Goal: Information Seeking & Learning: Learn about a topic

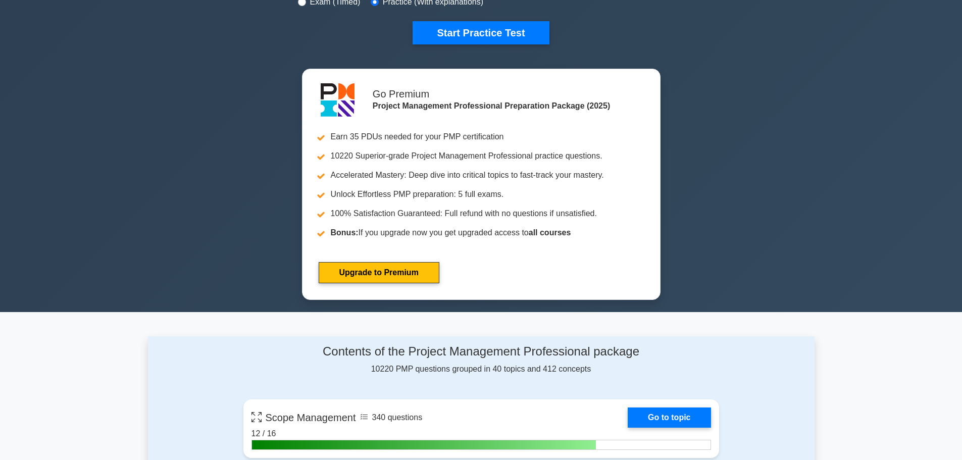
scroll to position [354, 0]
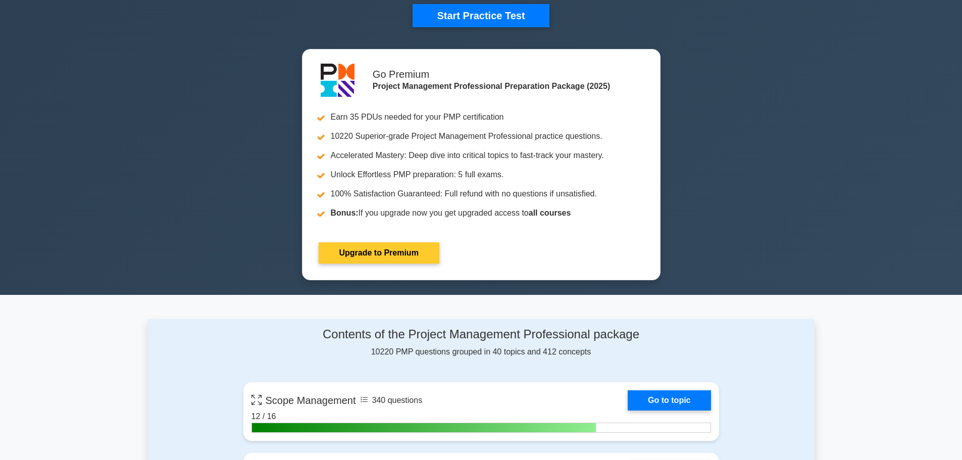
click at [439, 249] on link "Upgrade to Premium" at bounding box center [379, 252] width 121 height 21
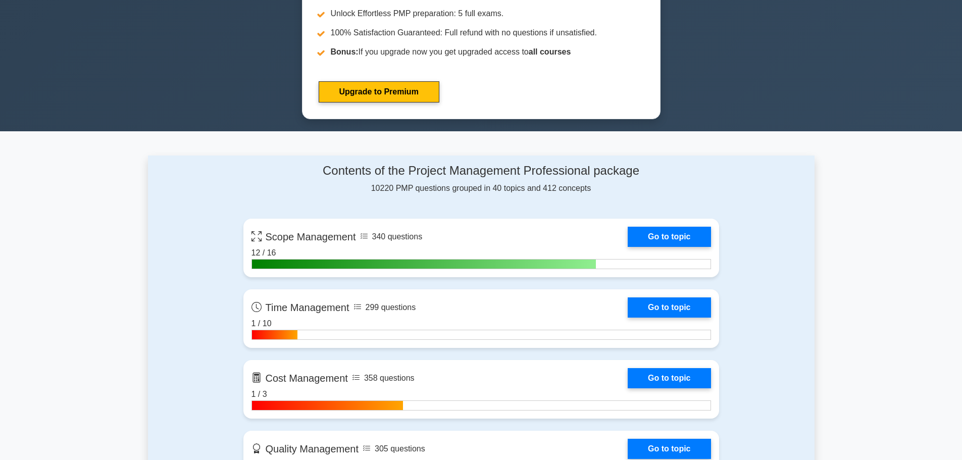
scroll to position [556, 0]
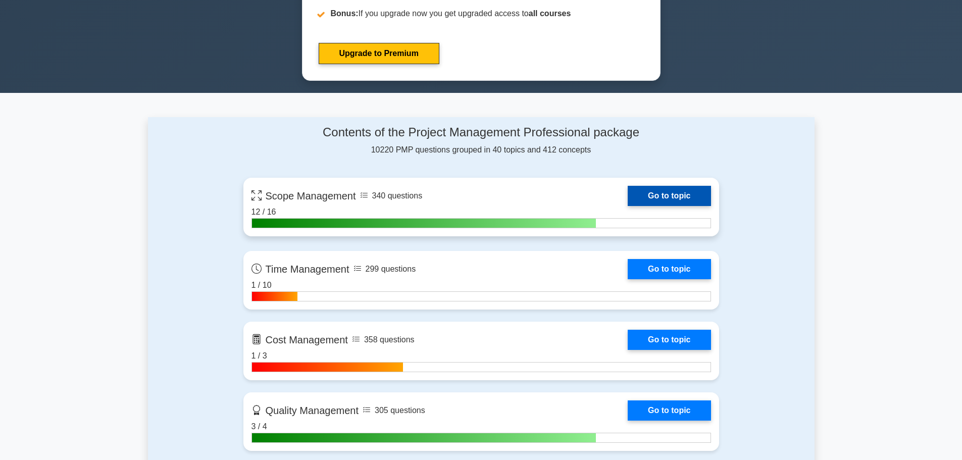
click at [628, 197] on link "Go to topic" at bounding box center [669, 196] width 83 height 20
click at [628, 195] on link "Go to topic" at bounding box center [669, 196] width 83 height 20
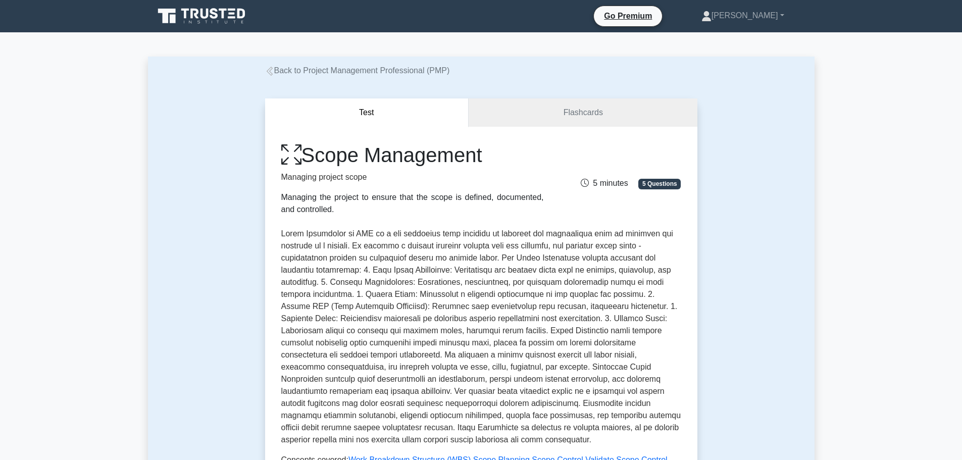
click at [292, 152] on icon at bounding box center [291, 155] width 20 height 22
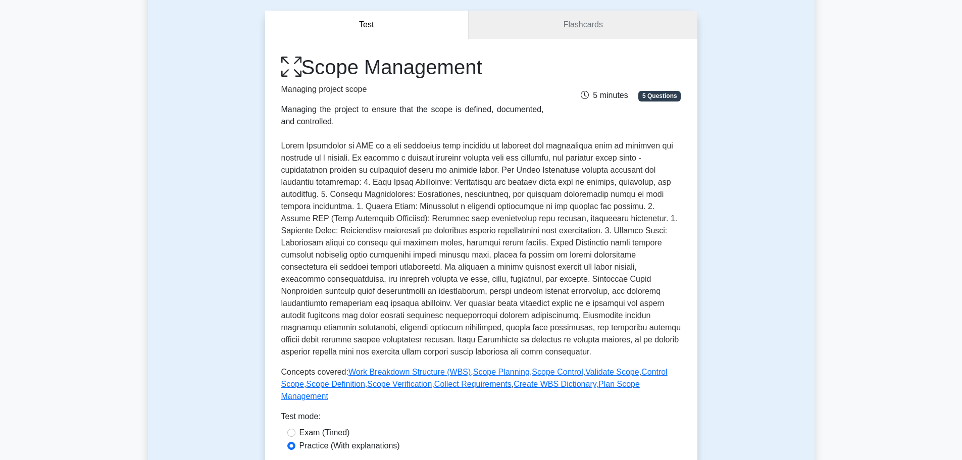
scroll to position [101, 0]
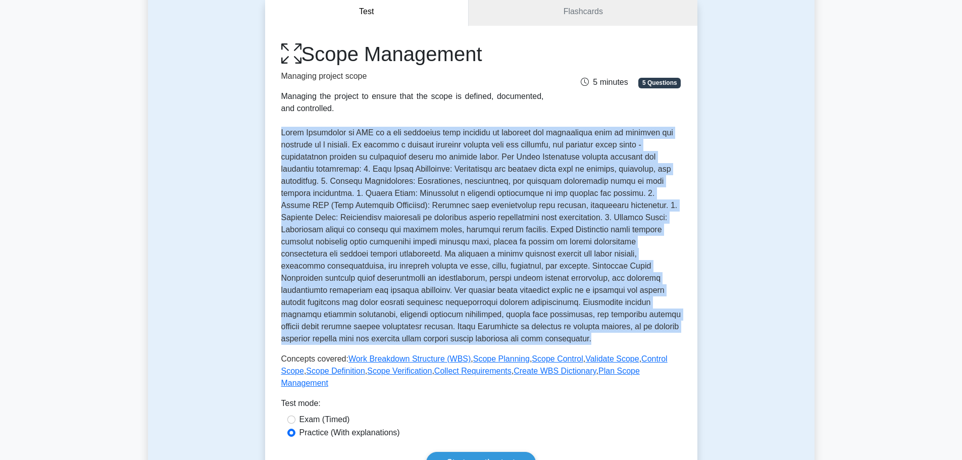
drag, startPoint x: 509, startPoint y: 338, endPoint x: 271, endPoint y: 130, distance: 315.6
click at [271, 130] on div "Scope Management Managing project scope Managing the project to ensure that the…" at bounding box center [481, 258] width 432 height 464
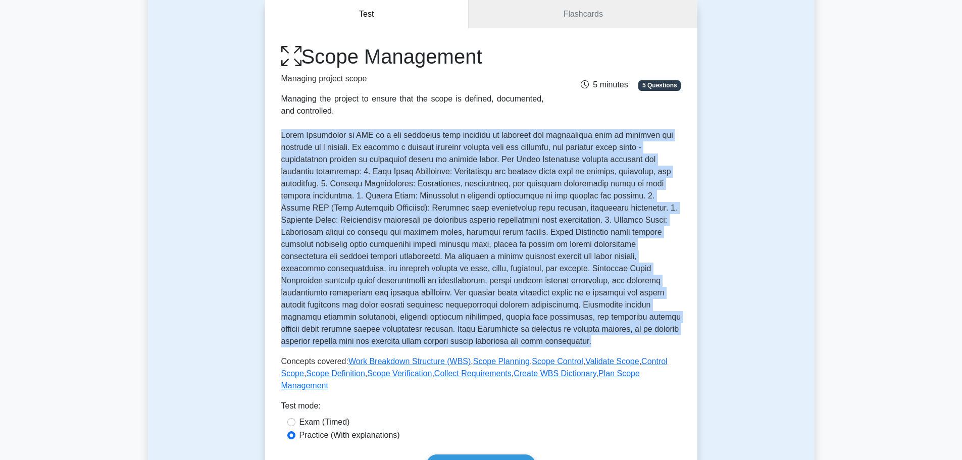
drag, startPoint x: 820, startPoint y: 117, endPoint x: 888, endPoint y: 193, distance: 101.9
click at [888, 193] on main "Back to Project Management Professional (PMP) Test Flashcards Scope Management …" at bounding box center [481, 416] width 962 height 971
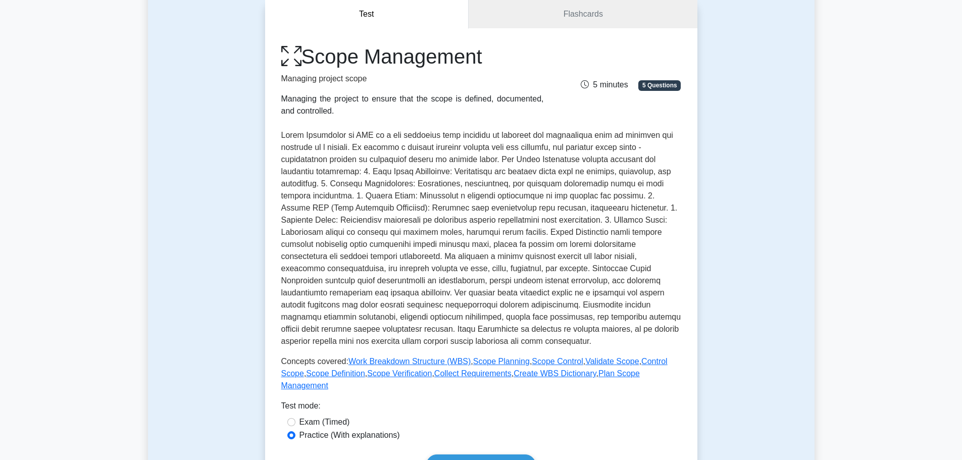
click at [914, 136] on main "Back to Project Management Professional (PMP) Test Flashcards Scope Management …" at bounding box center [481, 416] width 962 height 971
drag, startPoint x: 878, startPoint y: 155, endPoint x: 877, endPoint y: 93, distance: 61.6
click at [877, 93] on main "Back to Project Management Professional (PMP) Test Flashcards Scope Management …" at bounding box center [481, 416] width 962 height 971
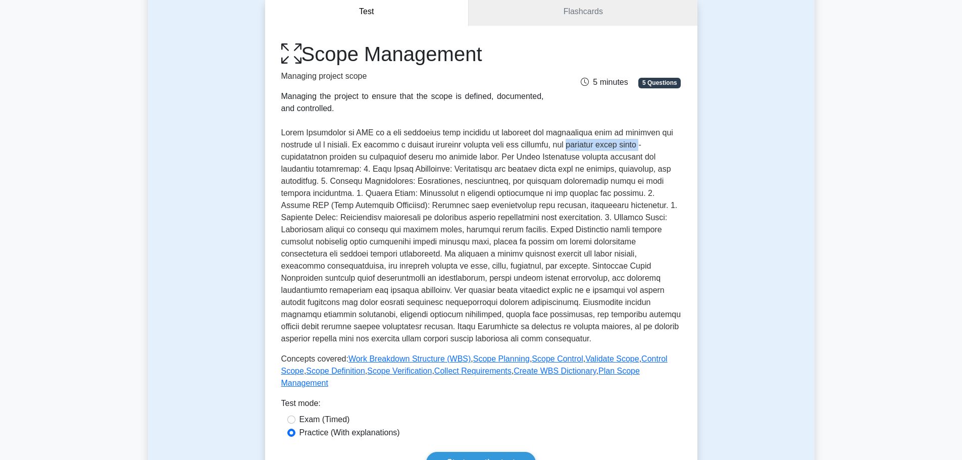
drag, startPoint x: 574, startPoint y: 146, endPoint x: 651, endPoint y: 142, distance: 77.4
click at [651, 142] on p at bounding box center [481, 236] width 400 height 218
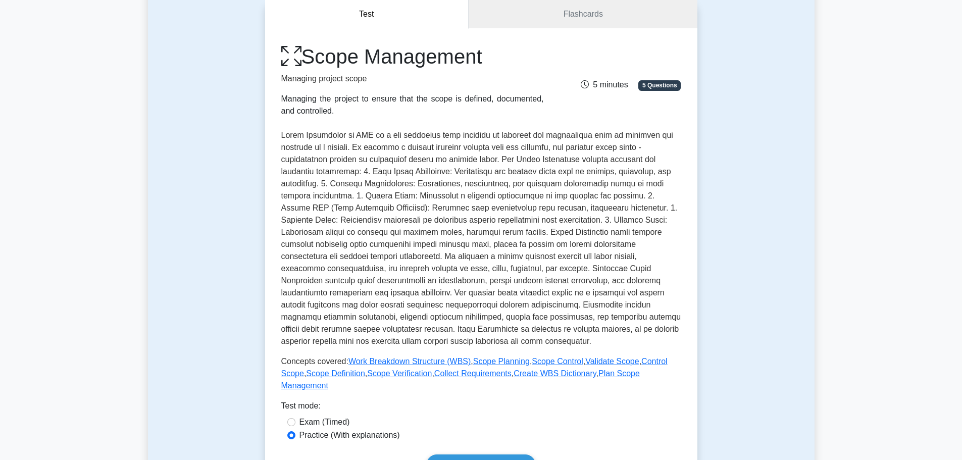
click at [735, 181] on div "Test Flashcards Scope Management Managing project scope Managing the project to…" at bounding box center [481, 427] width 667 height 902
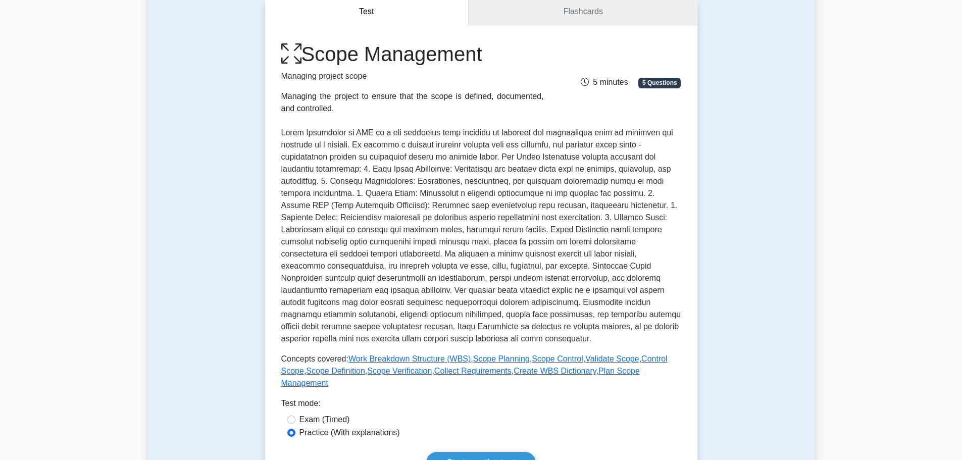
scroll to position [202, 0]
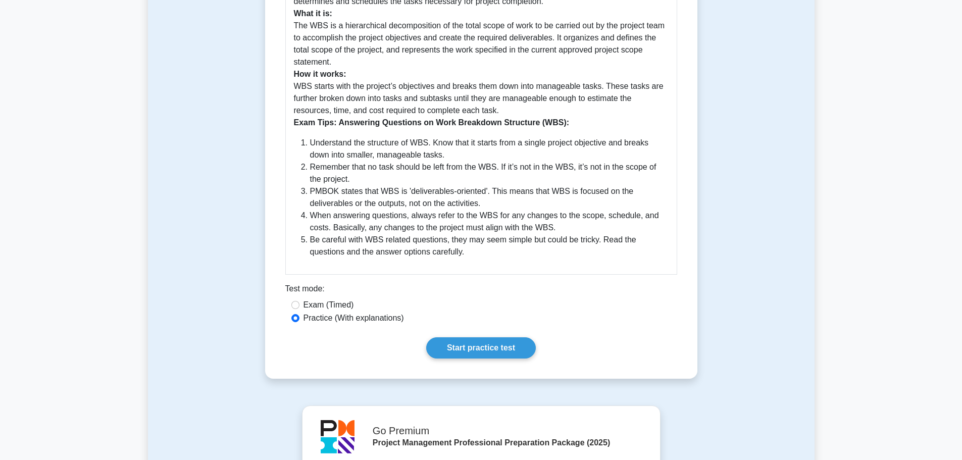
scroll to position [404, 0]
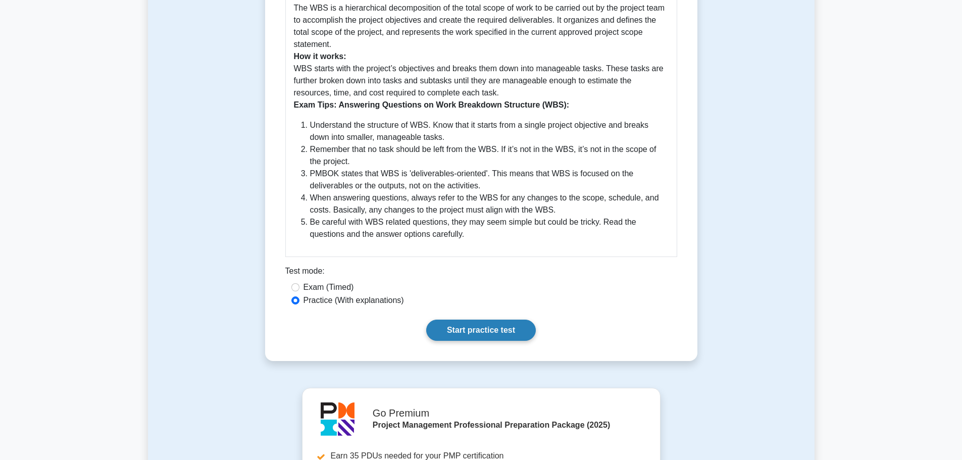
click at [495, 325] on link "Start practice test" at bounding box center [481, 330] width 110 height 21
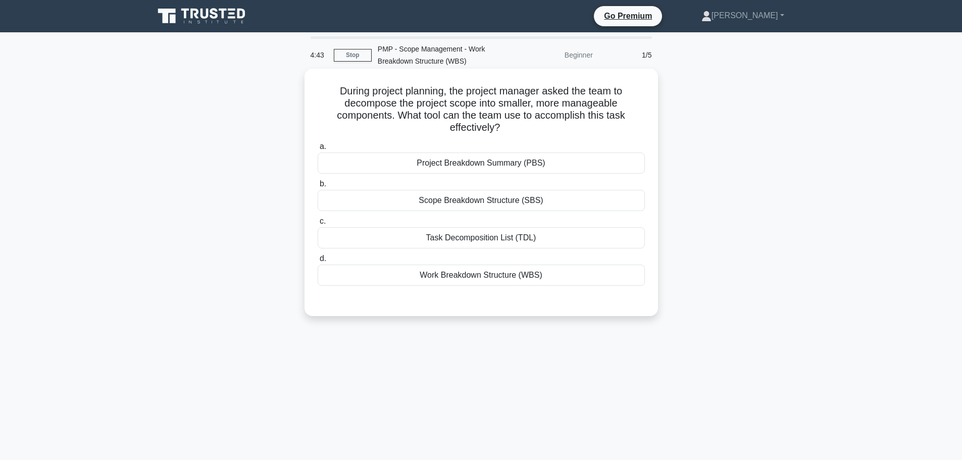
click at [538, 274] on div "Work Breakdown Structure (WBS)" at bounding box center [481, 275] width 327 height 21
click at [318, 262] on input "d. Work Breakdown Structure (WBS)" at bounding box center [318, 259] width 0 height 7
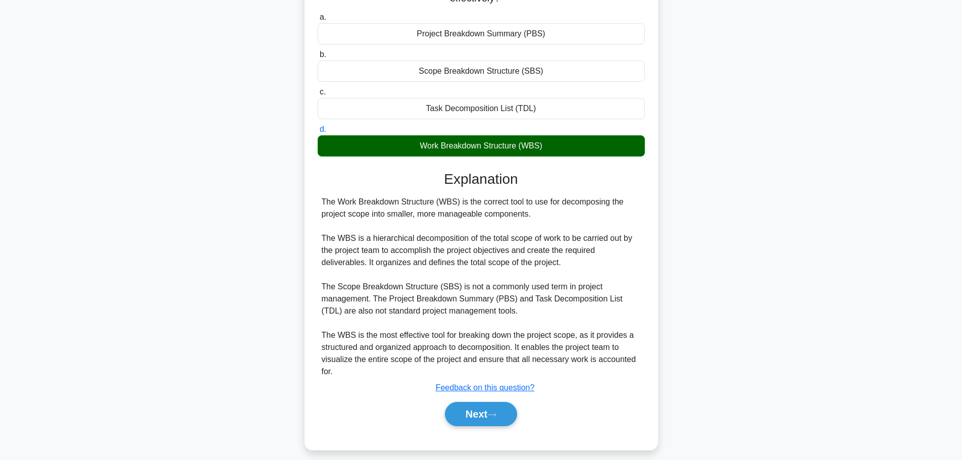
scroll to position [139, 0]
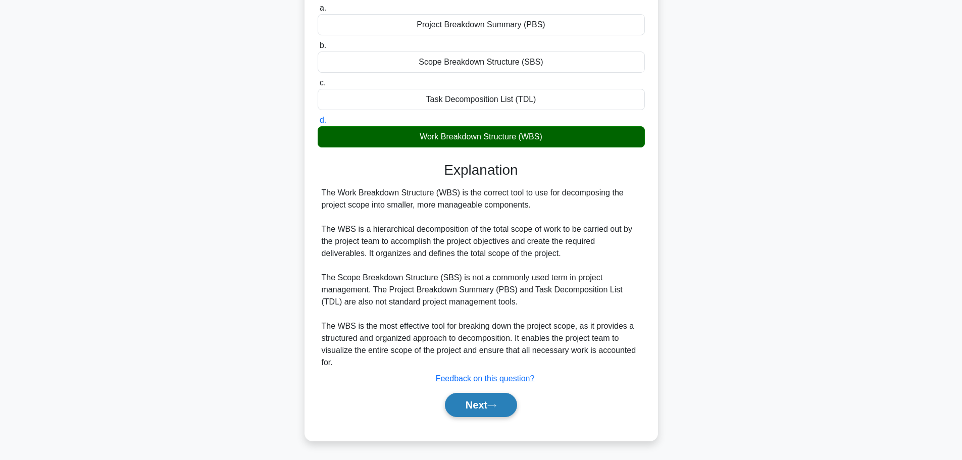
click at [496, 406] on icon at bounding box center [491, 406] width 9 height 6
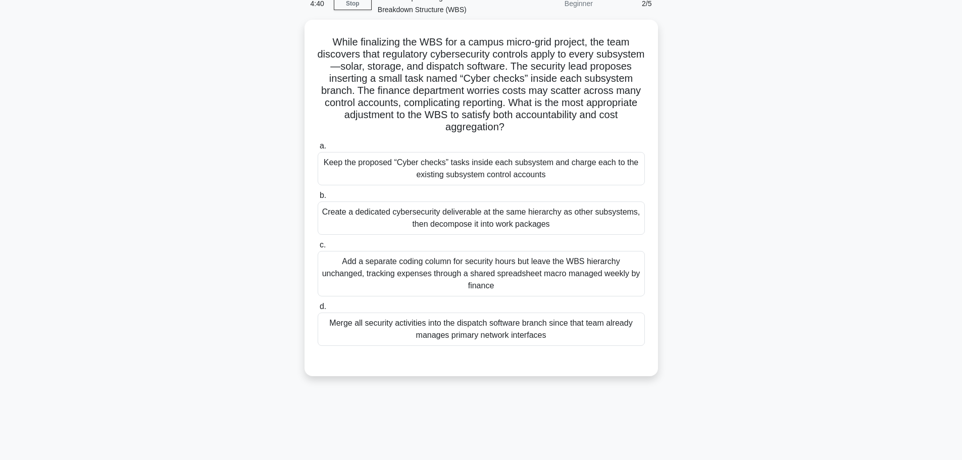
scroll to position [0, 0]
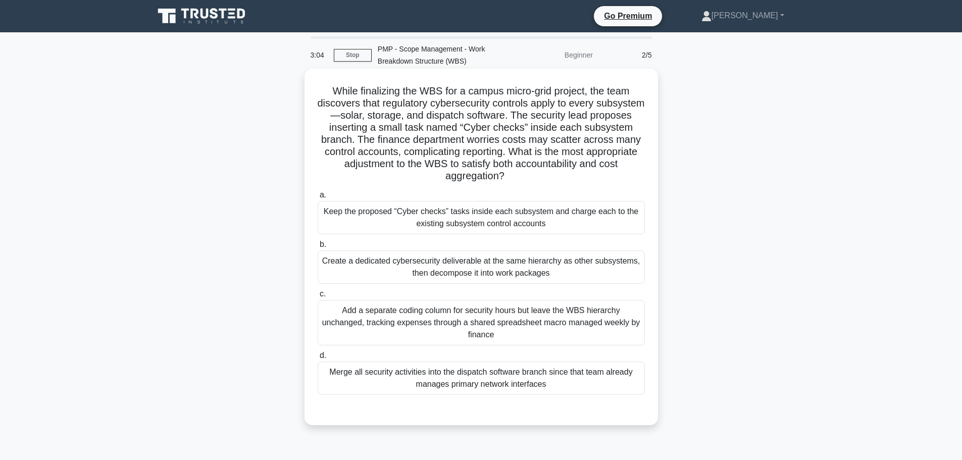
click at [559, 337] on div "Add a separate coding column for security hours but leave the WBS hierarchy unc…" at bounding box center [481, 322] width 327 height 45
click at [318, 297] on input "c. Add a separate coding column for security hours but leave the WBS hierarchy …" at bounding box center [318, 294] width 0 height 7
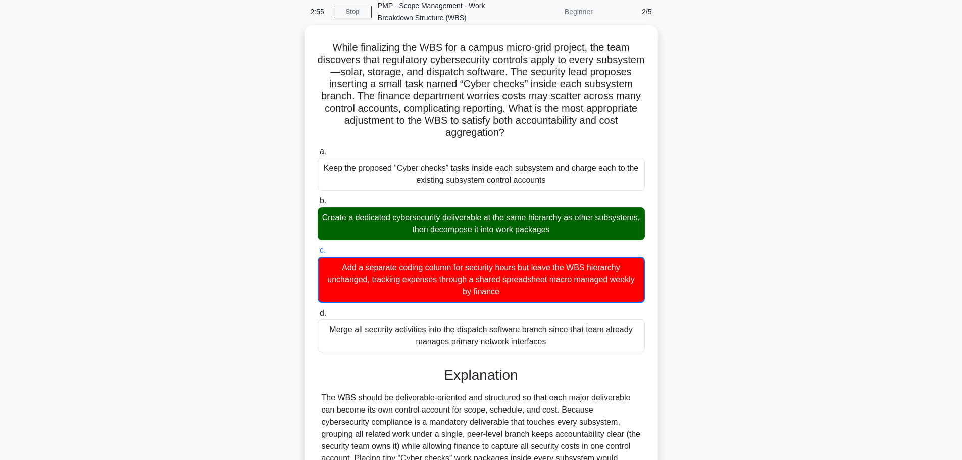
scroll to position [188, 0]
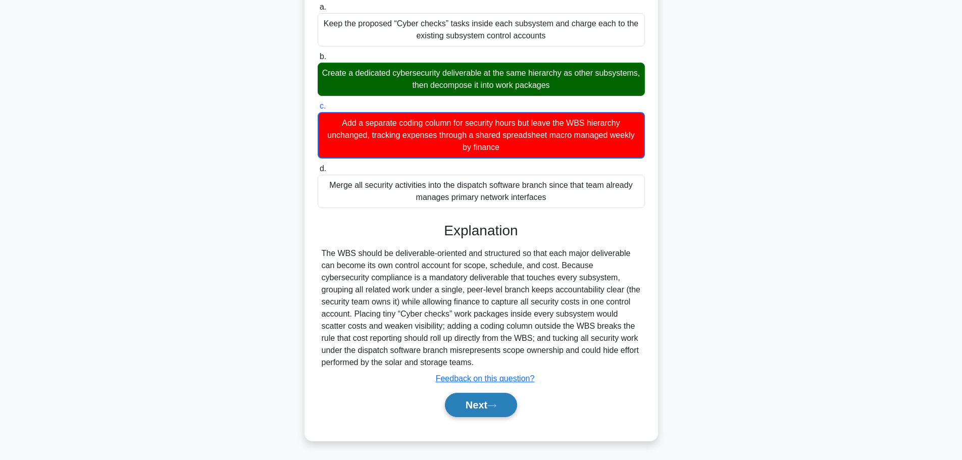
click at [484, 412] on button "Next" at bounding box center [481, 405] width 72 height 24
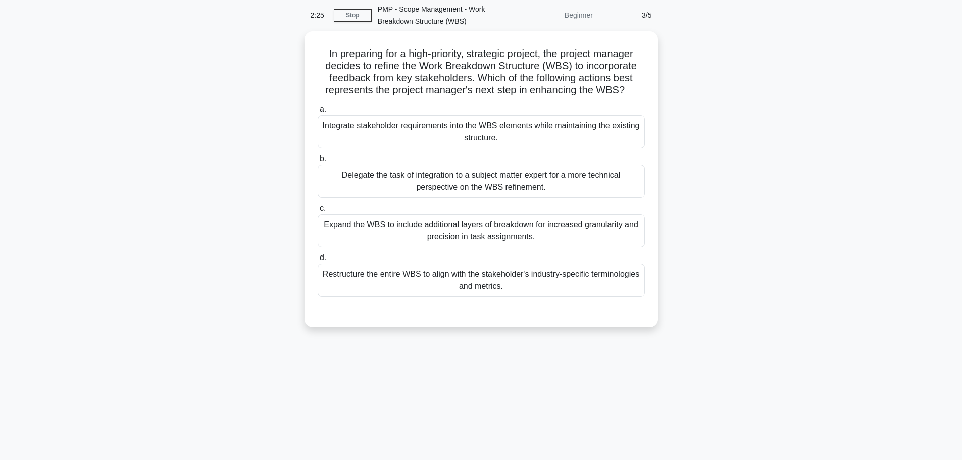
scroll to position [0, 0]
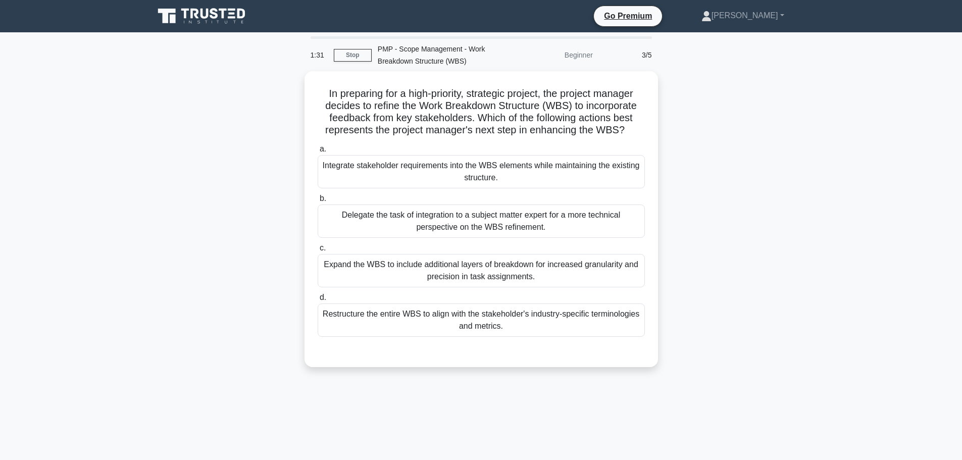
drag, startPoint x: 609, startPoint y: 269, endPoint x: 760, endPoint y: 290, distance: 152.5
click at [760, 290] on div "In preparing for a high-priority, strategic project, the project manager decide…" at bounding box center [481, 225] width 667 height 308
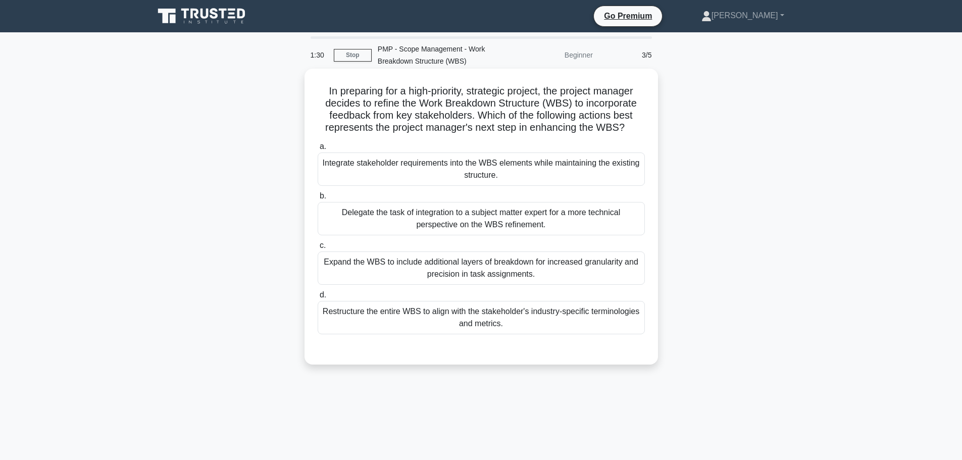
click at [622, 320] on div "Restructure the entire WBS to align with the stakeholder's industry-specific te…" at bounding box center [481, 317] width 327 height 33
click at [318, 298] on input "d. Restructure the entire WBS to align with the stakeholder's industry-specific…" at bounding box center [318, 295] width 0 height 7
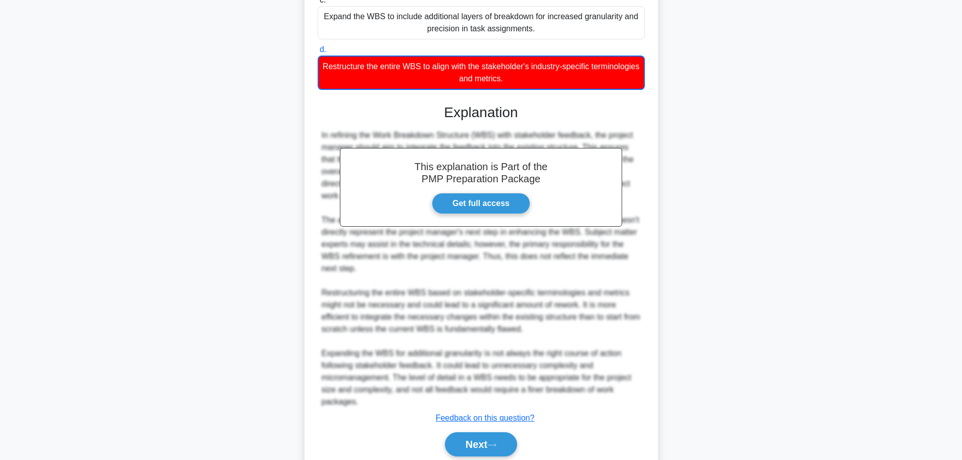
scroll to position [285, 0]
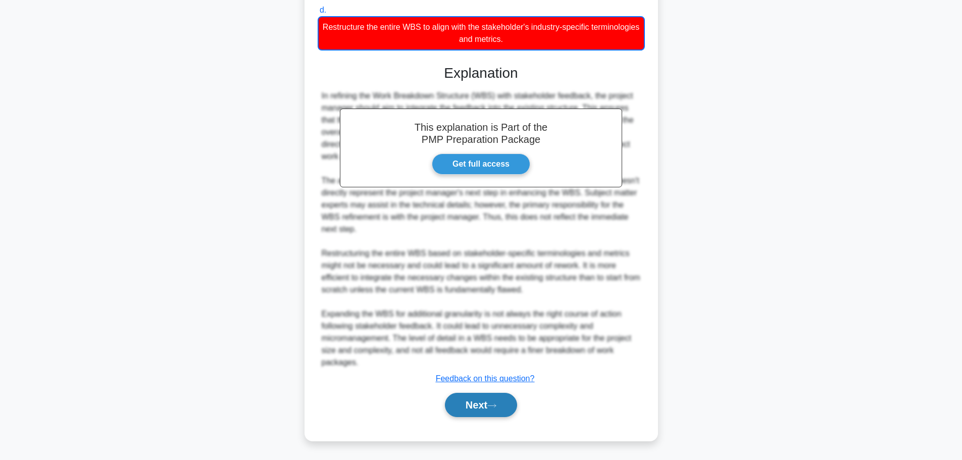
click at [484, 395] on button "Next" at bounding box center [481, 405] width 72 height 24
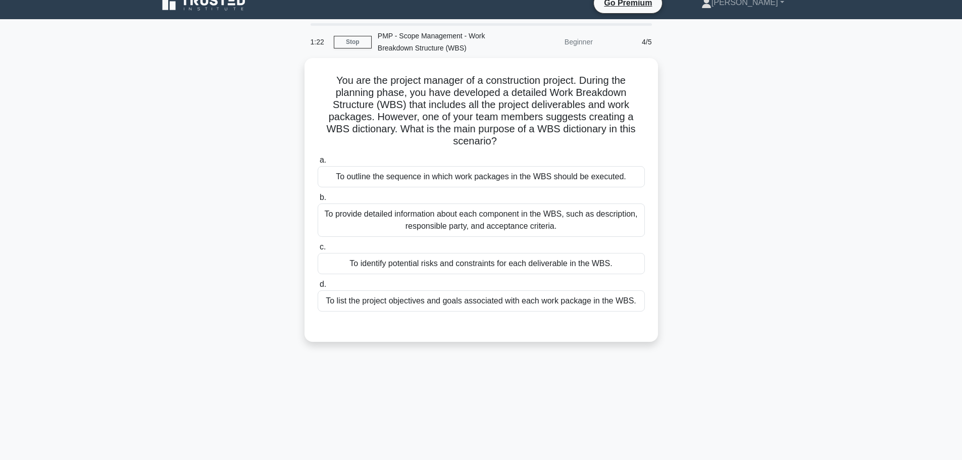
scroll to position [0, 0]
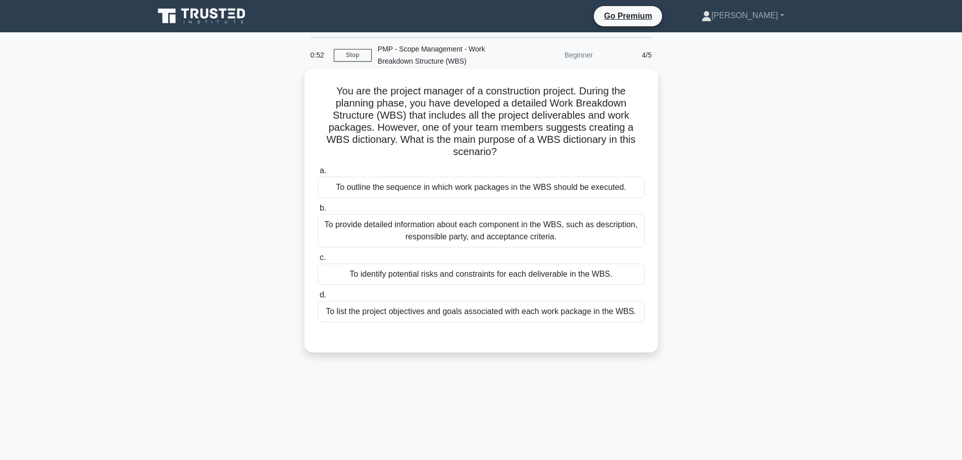
click at [581, 232] on div "To provide detailed information about each component in the WBS, such as descri…" at bounding box center [481, 230] width 327 height 33
click at [318, 212] on input "b. To provide detailed information about each component in the WBS, such as des…" at bounding box center [318, 208] width 0 height 7
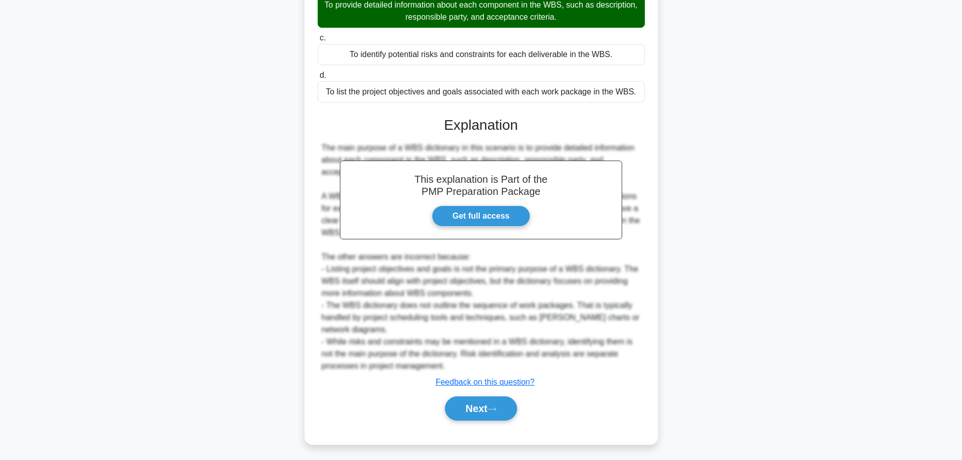
scroll to position [224, 0]
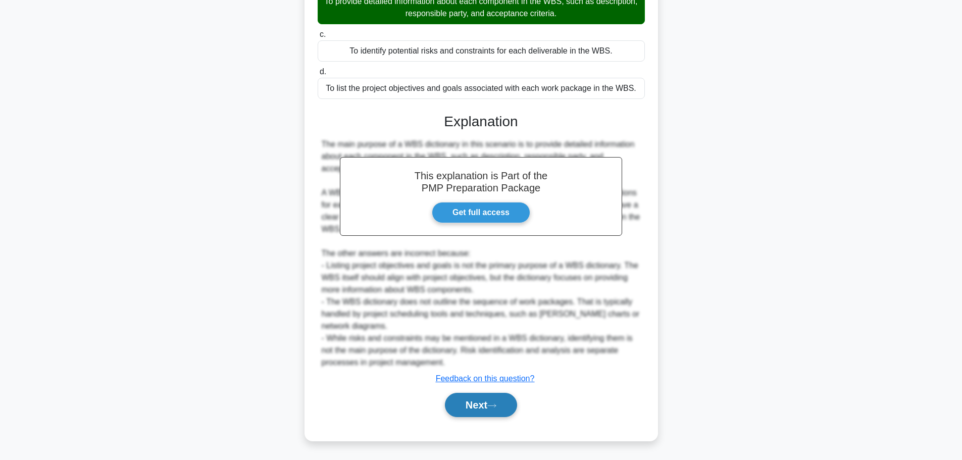
click at [476, 406] on button "Next" at bounding box center [481, 405] width 72 height 24
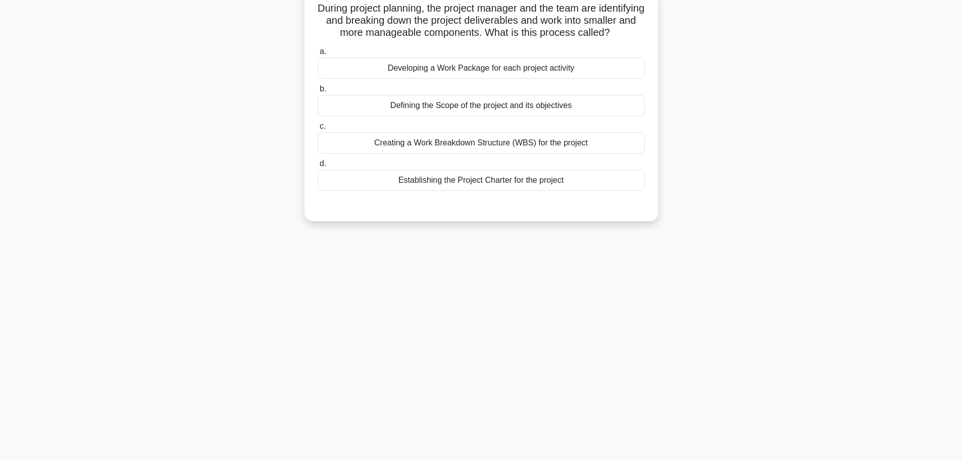
scroll to position [0, 0]
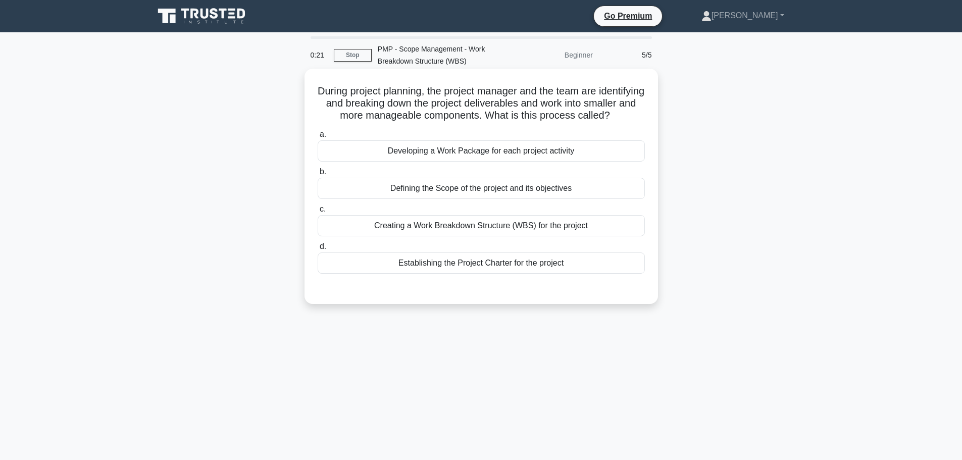
click at [514, 235] on div "Creating a Work Breakdown Structure (WBS) for the project" at bounding box center [481, 225] width 327 height 21
click at [318, 213] on input "c. Creating a Work Breakdown Structure (WBS) for the project" at bounding box center [318, 209] width 0 height 7
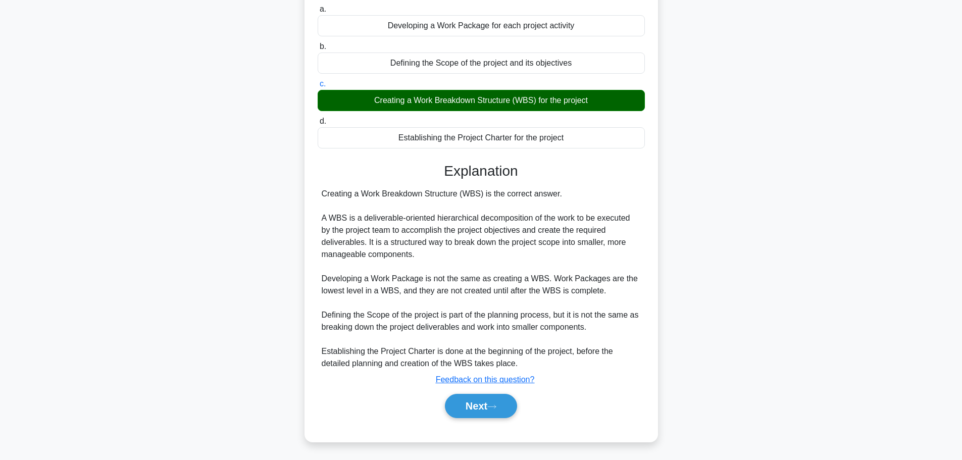
scroll to position [139, 0]
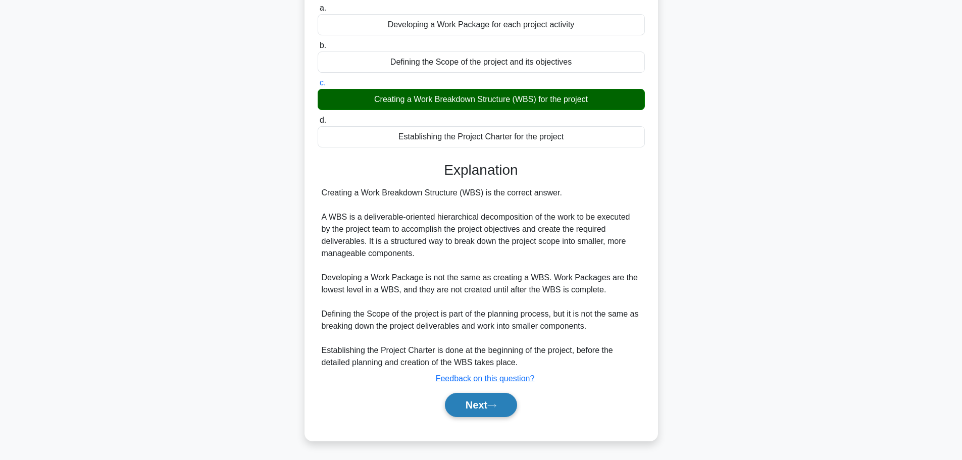
click at [486, 407] on button "Next" at bounding box center [481, 405] width 72 height 24
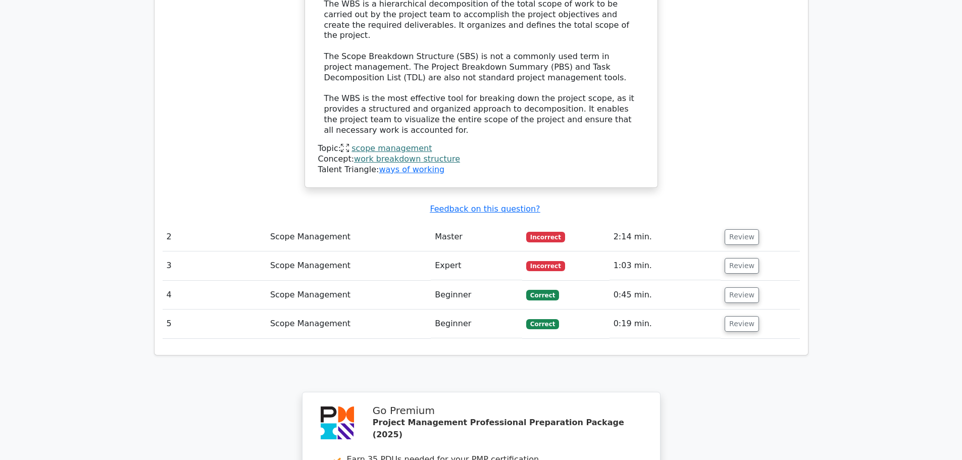
scroll to position [1111, 0]
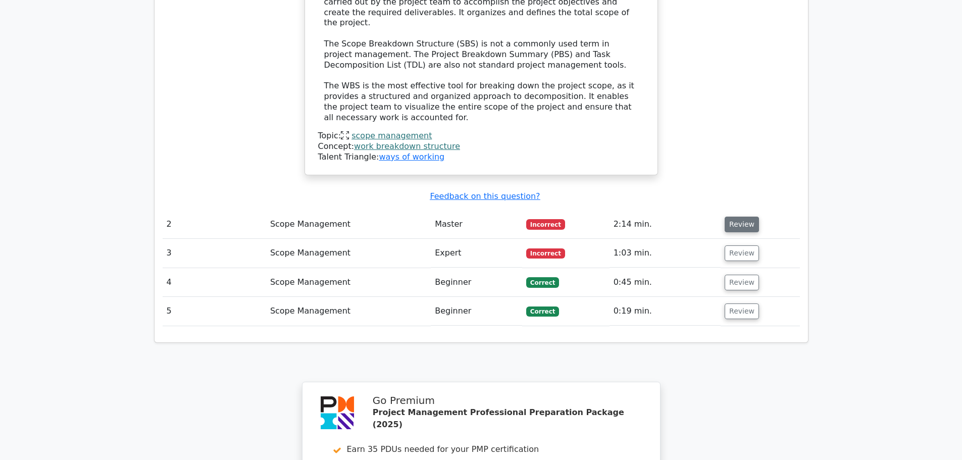
click at [744, 217] on button "Review" at bounding box center [742, 225] width 34 height 16
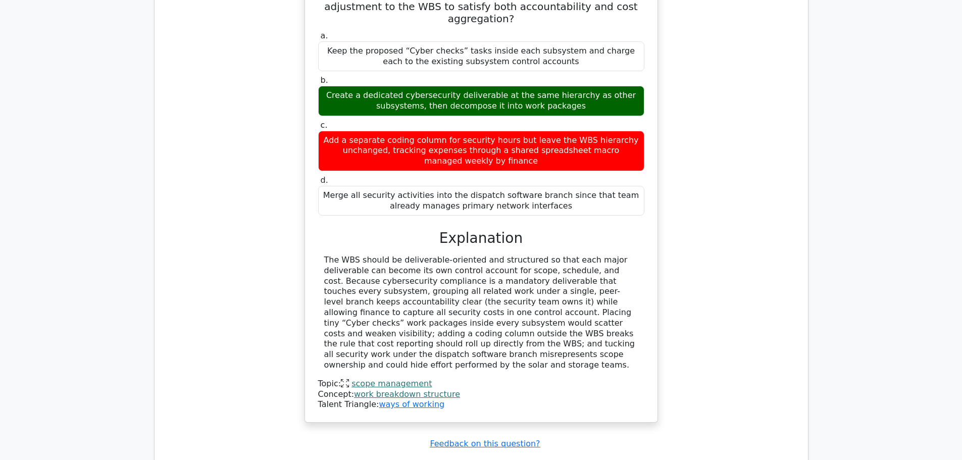
scroll to position [1465, 0]
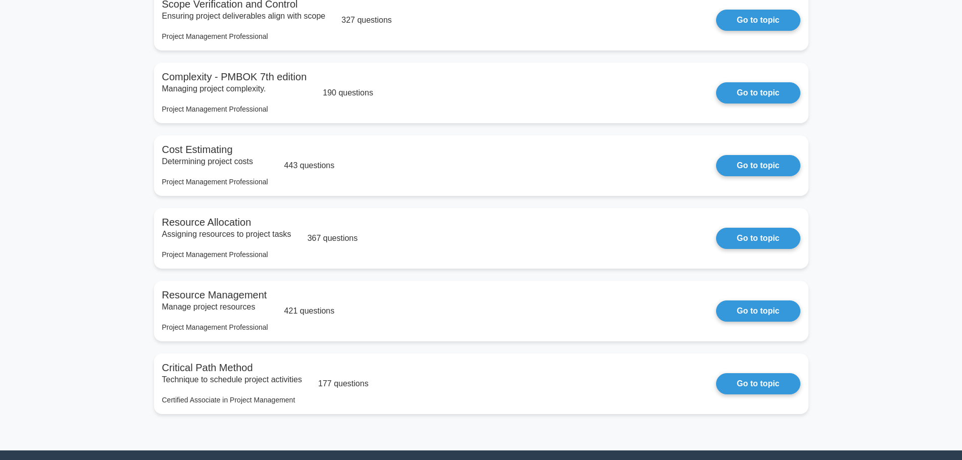
scroll to position [2290, 0]
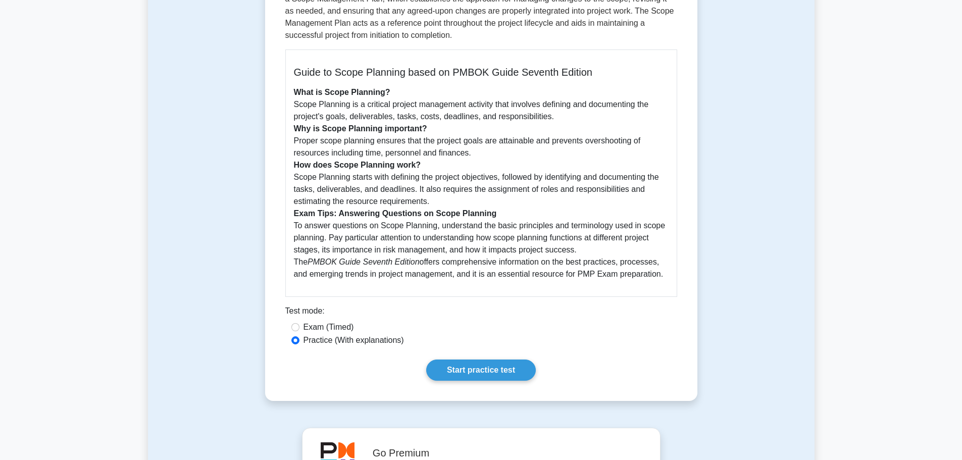
scroll to position [253, 0]
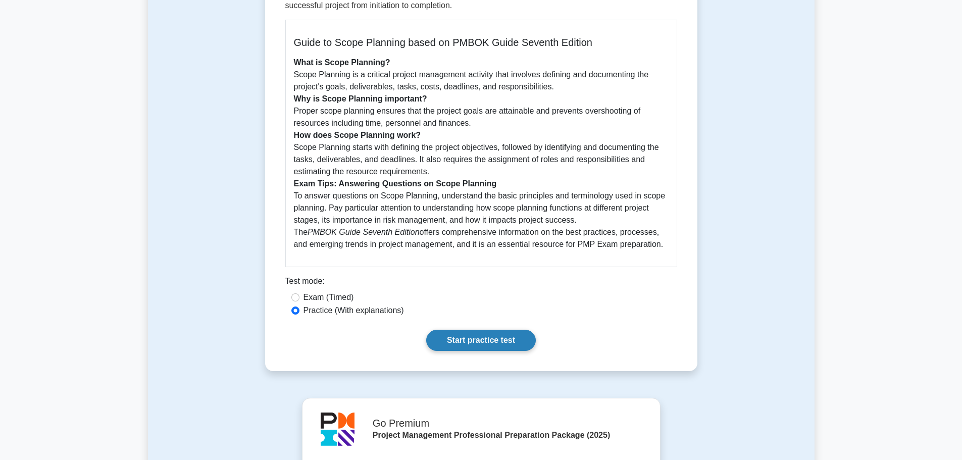
click at [481, 336] on link "Start practice test" at bounding box center [481, 340] width 110 height 21
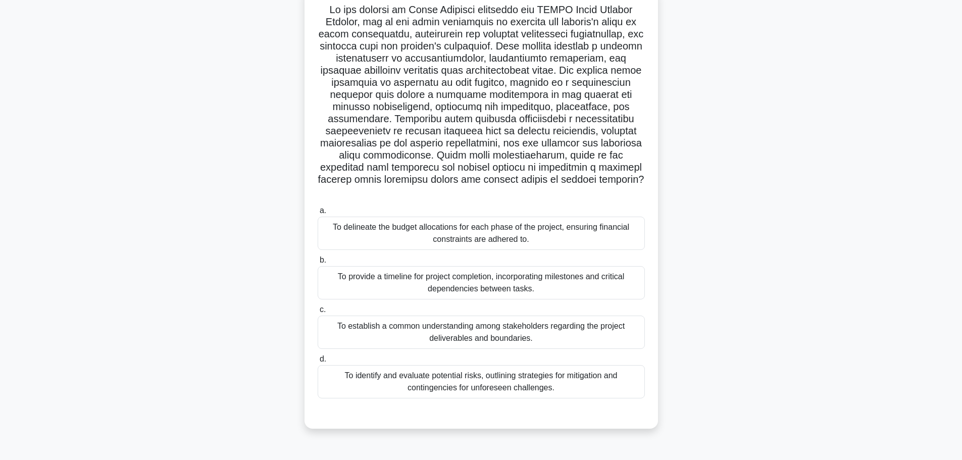
scroll to position [85, 0]
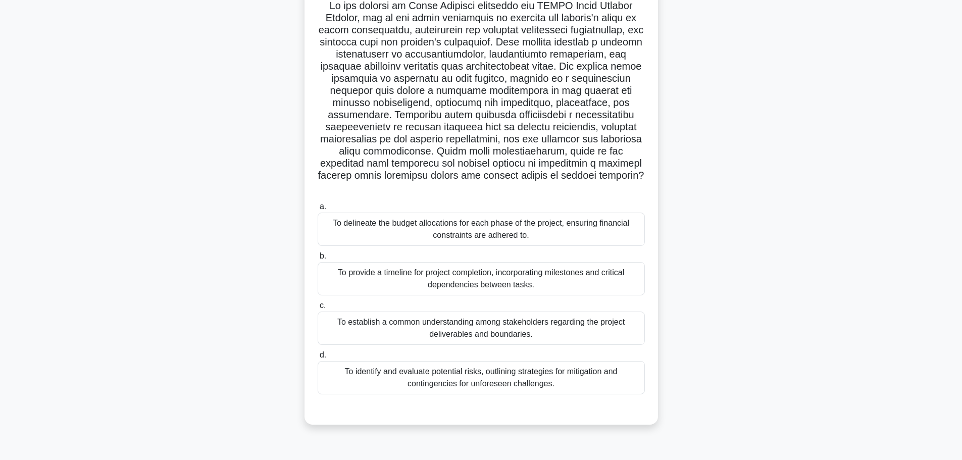
click at [564, 327] on div "To establish a common understanding among stakeholders regarding the project de…" at bounding box center [481, 328] width 327 height 33
click at [318, 309] on input "c. To establish a common understanding among stakeholders regarding the project…" at bounding box center [318, 306] width 0 height 7
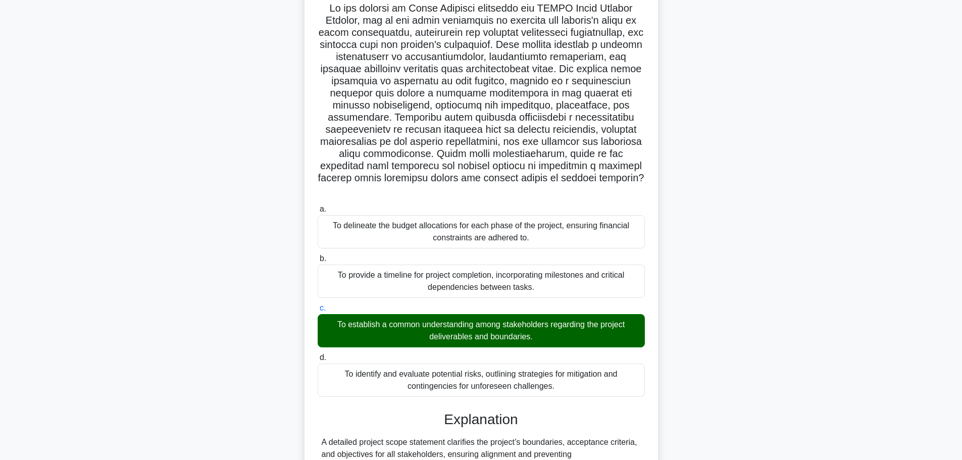
scroll to position [175, 0]
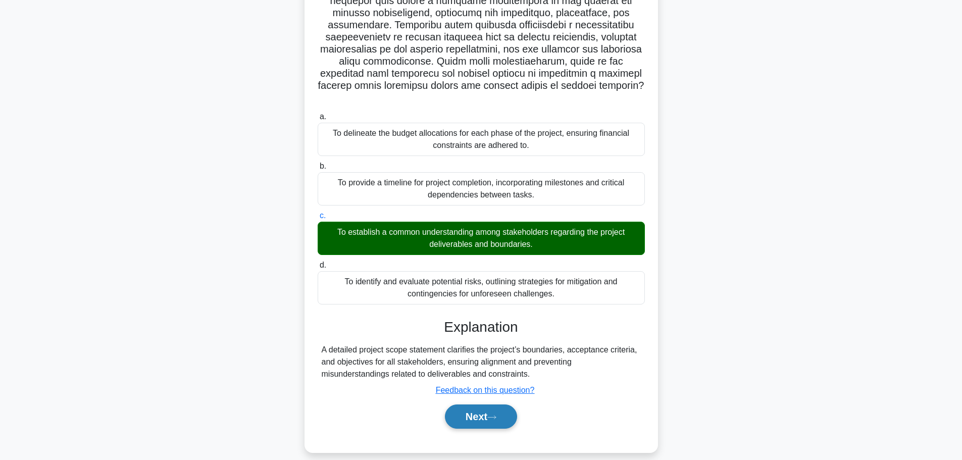
click at [486, 405] on button "Next" at bounding box center [481, 417] width 72 height 24
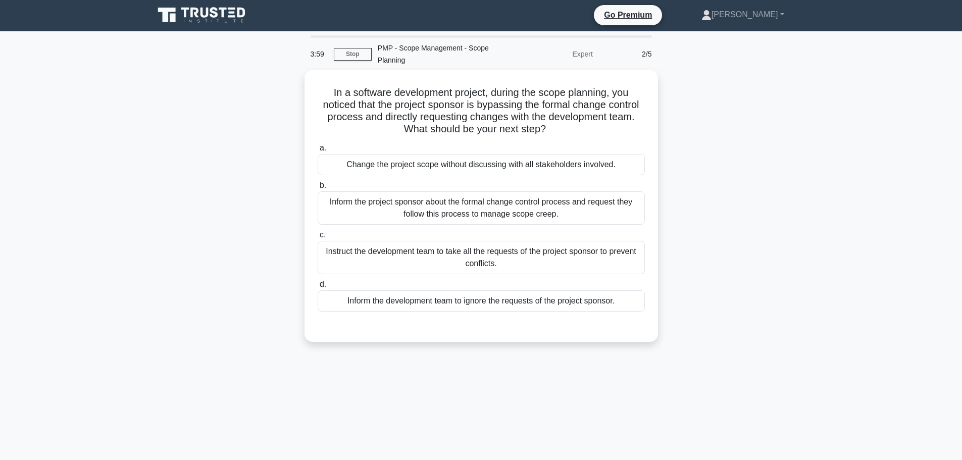
scroll to position [0, 0]
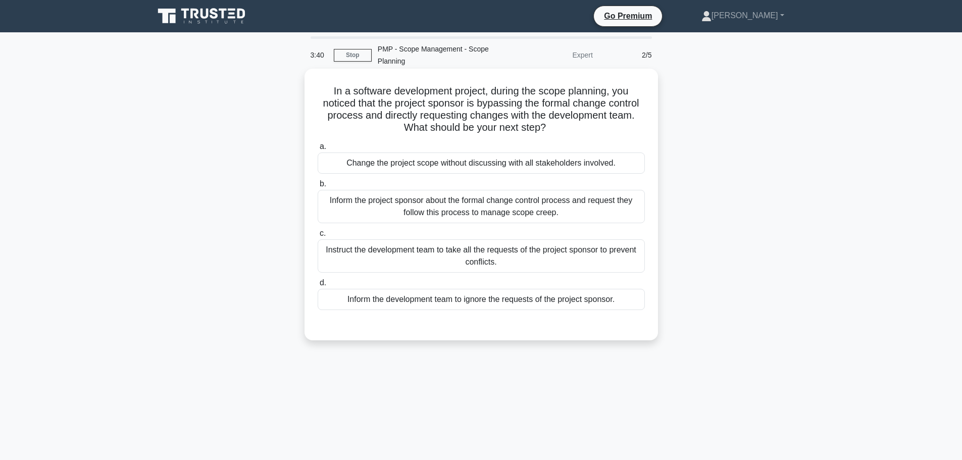
click at [589, 216] on div "Inform the project sponsor about the formal change control process and request …" at bounding box center [481, 206] width 327 height 33
click at [318, 187] on input "b. Inform the project sponsor about the formal change control process and reque…" at bounding box center [318, 184] width 0 height 7
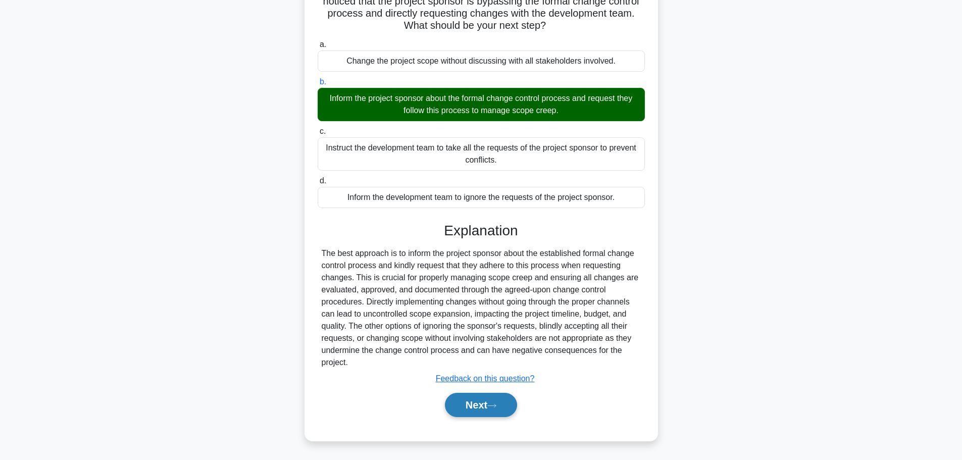
click at [514, 404] on button "Next" at bounding box center [481, 405] width 72 height 24
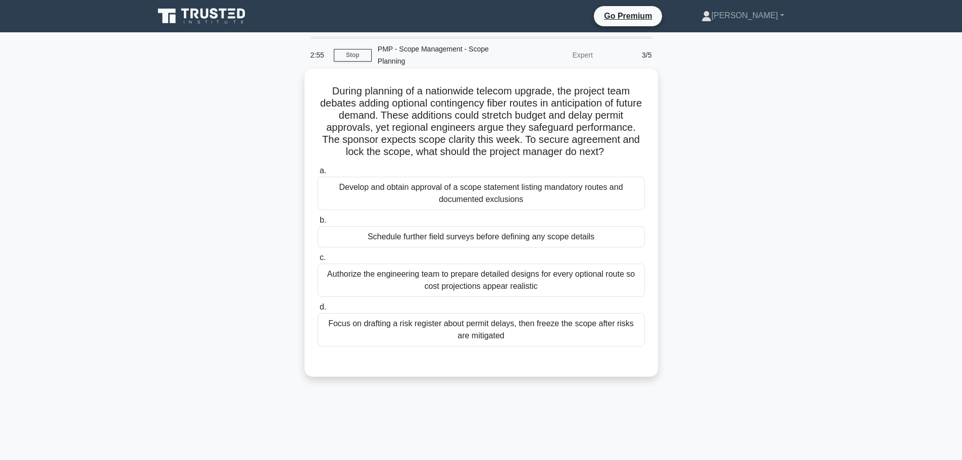
click at [552, 194] on div "Develop and obtain approval of a scope statement listing mandatory routes and d…" at bounding box center [481, 193] width 327 height 33
click at [318, 174] on input "a. Develop and obtain approval of a scope statement listing mandatory routes an…" at bounding box center [318, 171] width 0 height 7
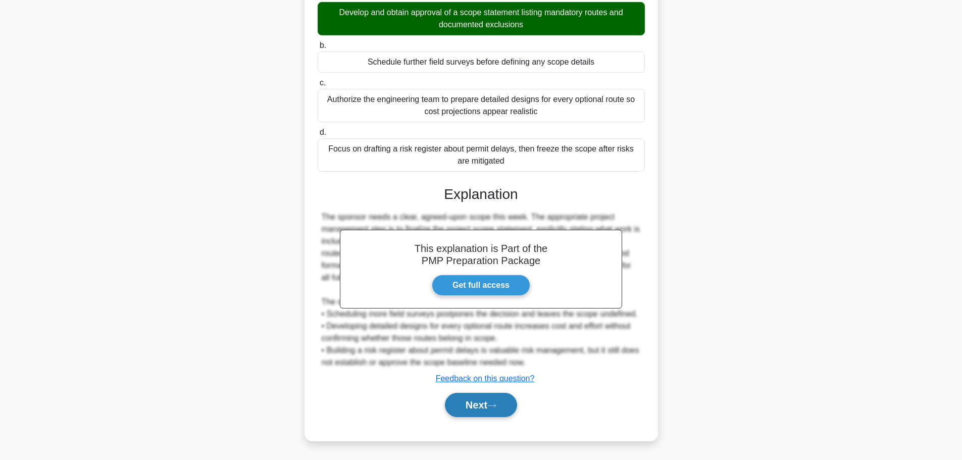
click at [502, 410] on button "Next" at bounding box center [481, 405] width 72 height 24
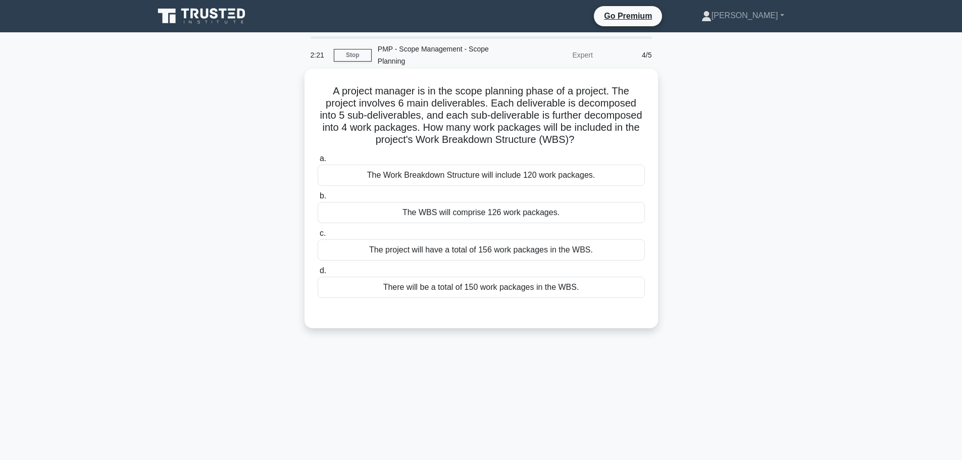
click at [497, 178] on div "The Work Breakdown Structure will include 120 work packages." at bounding box center [481, 175] width 327 height 21
click at [318, 162] on input "a. The Work Breakdown Structure will include 120 work packages." at bounding box center [318, 159] width 0 height 7
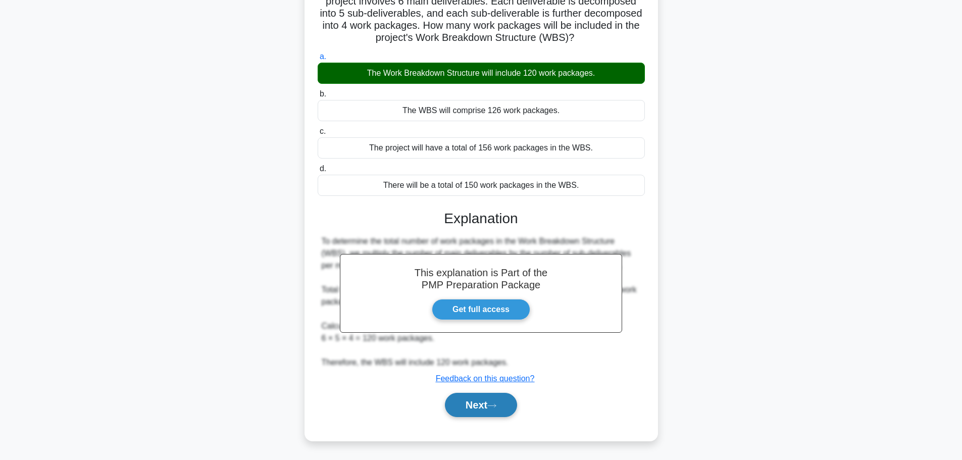
click at [485, 405] on button "Next" at bounding box center [481, 405] width 72 height 24
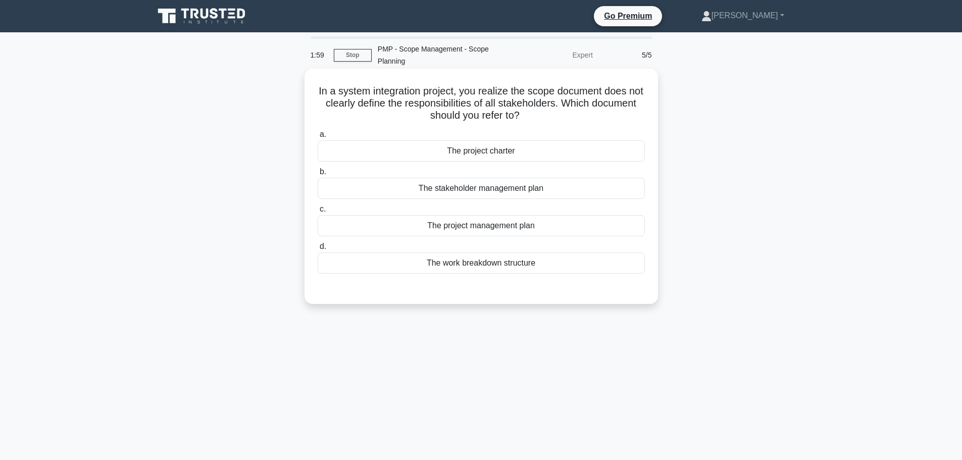
click at [524, 191] on div "The stakeholder management plan" at bounding box center [481, 188] width 327 height 21
click at [318, 175] on input "b. The stakeholder management plan" at bounding box center [318, 172] width 0 height 7
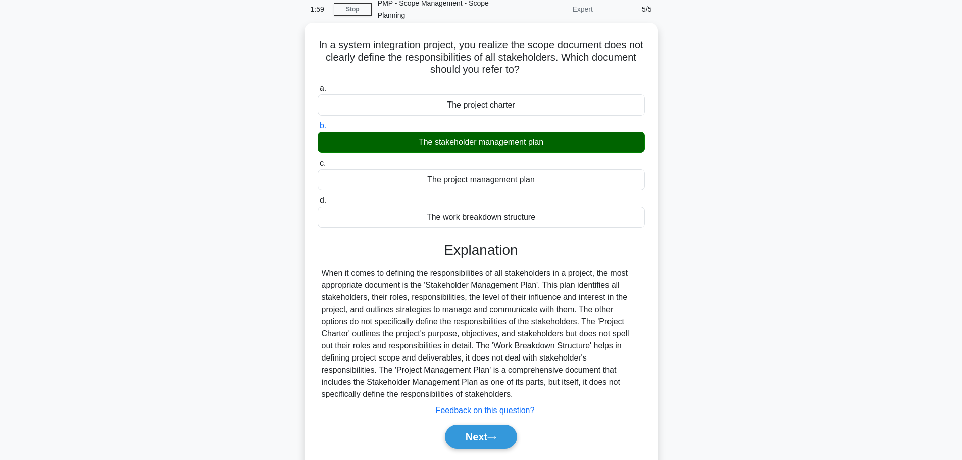
scroll to position [85, 0]
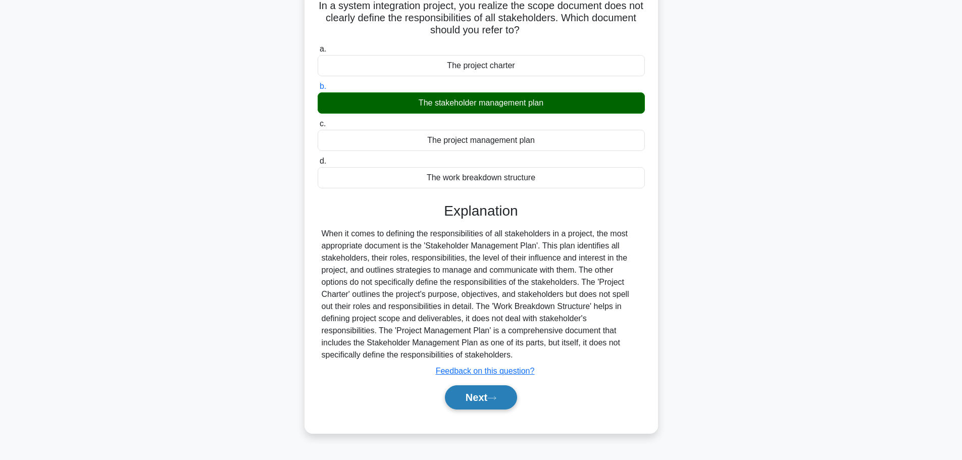
click at [499, 404] on button "Next" at bounding box center [481, 397] width 72 height 24
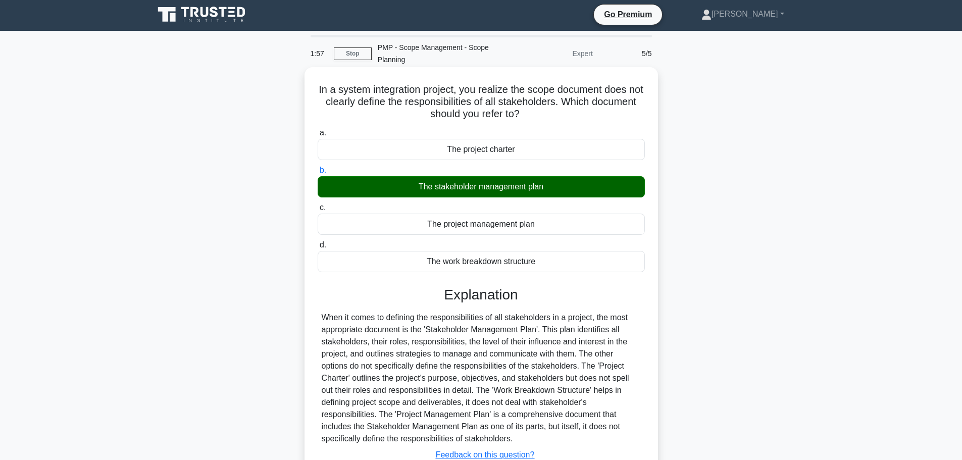
scroll to position [0, 0]
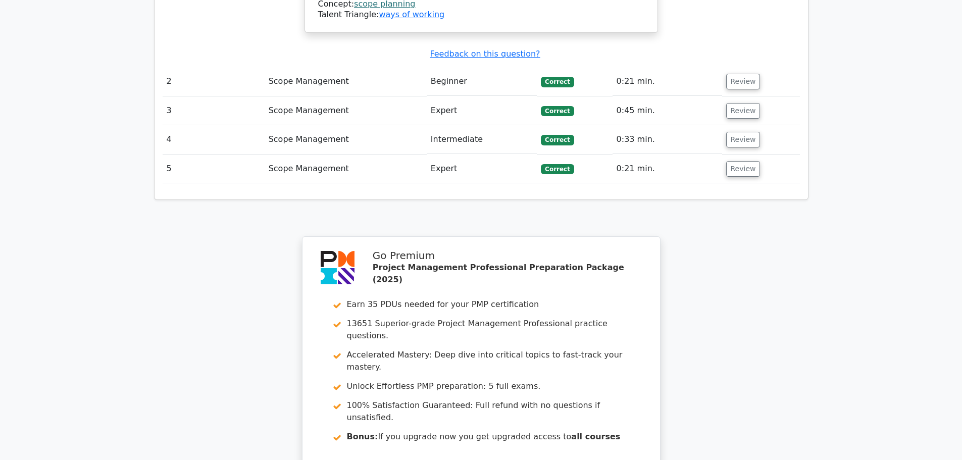
scroll to position [1364, 0]
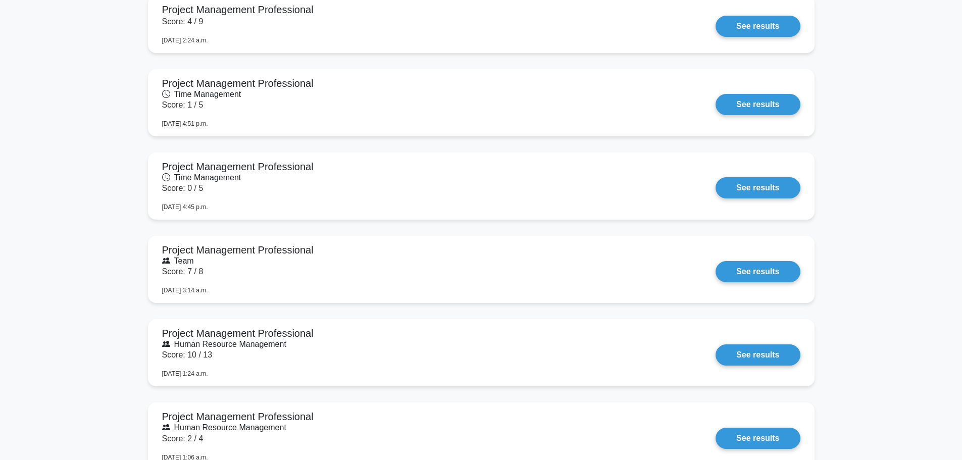
scroll to position [1212, 0]
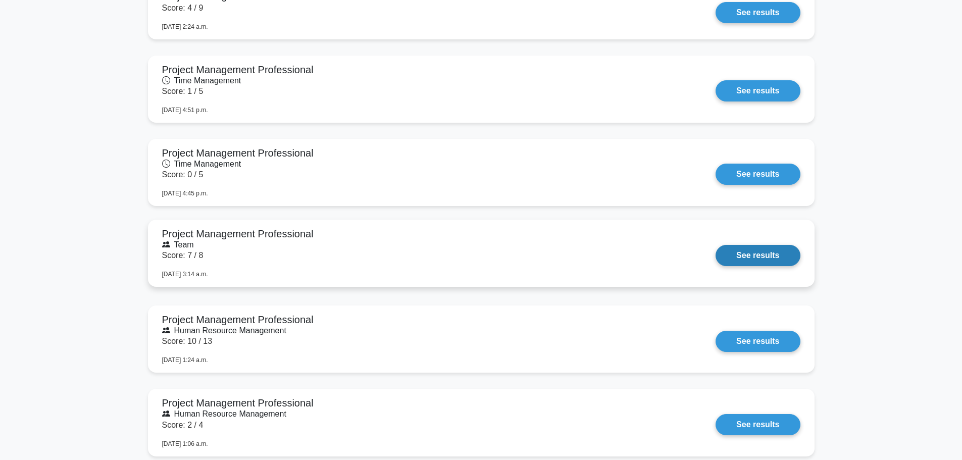
click at [781, 261] on link "See results" at bounding box center [758, 255] width 84 height 21
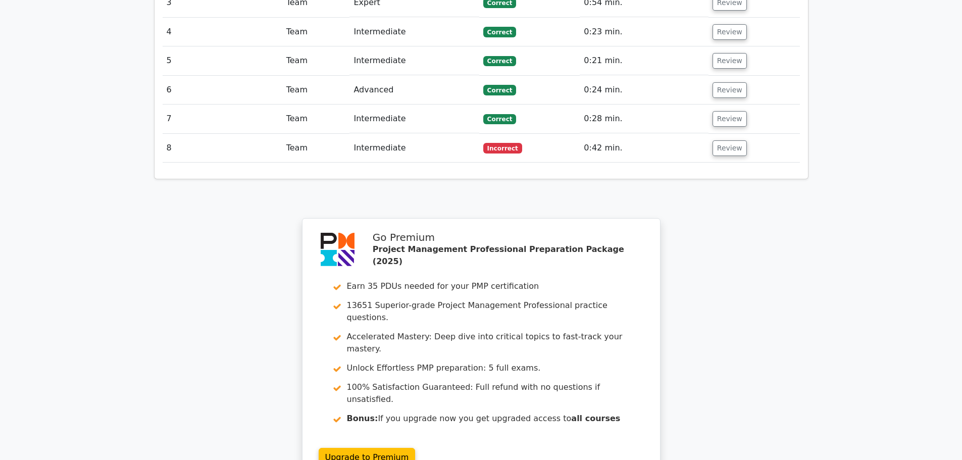
scroll to position [1551, 0]
